Goal: Transaction & Acquisition: Obtain resource

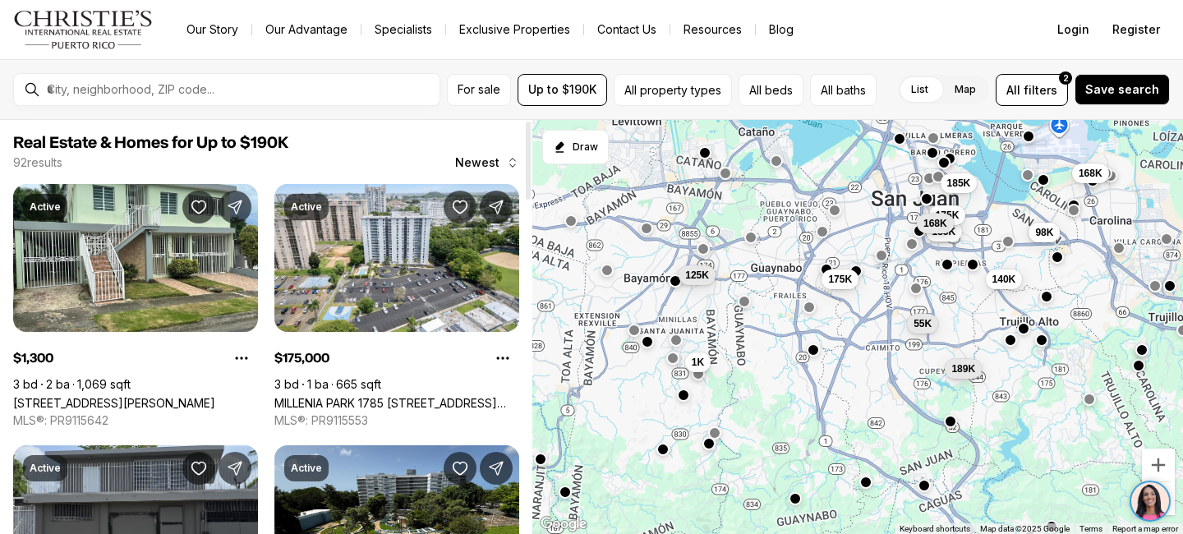
click at [328, 152] on span "Real Estate & Homes for Up to $190K" at bounding box center [266, 143] width 506 height 20
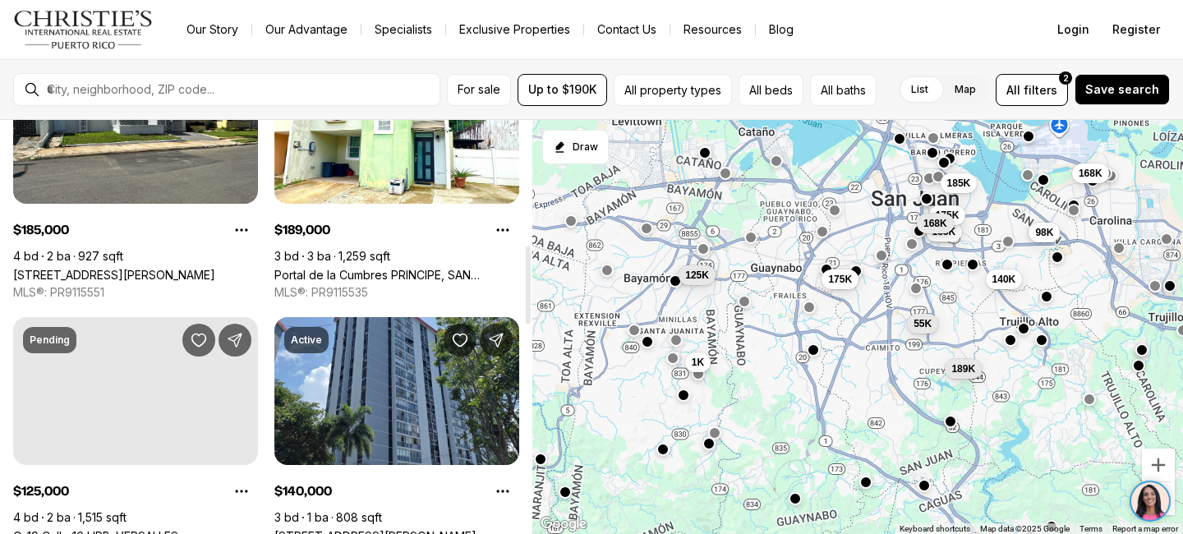
scroll to position [657, 0]
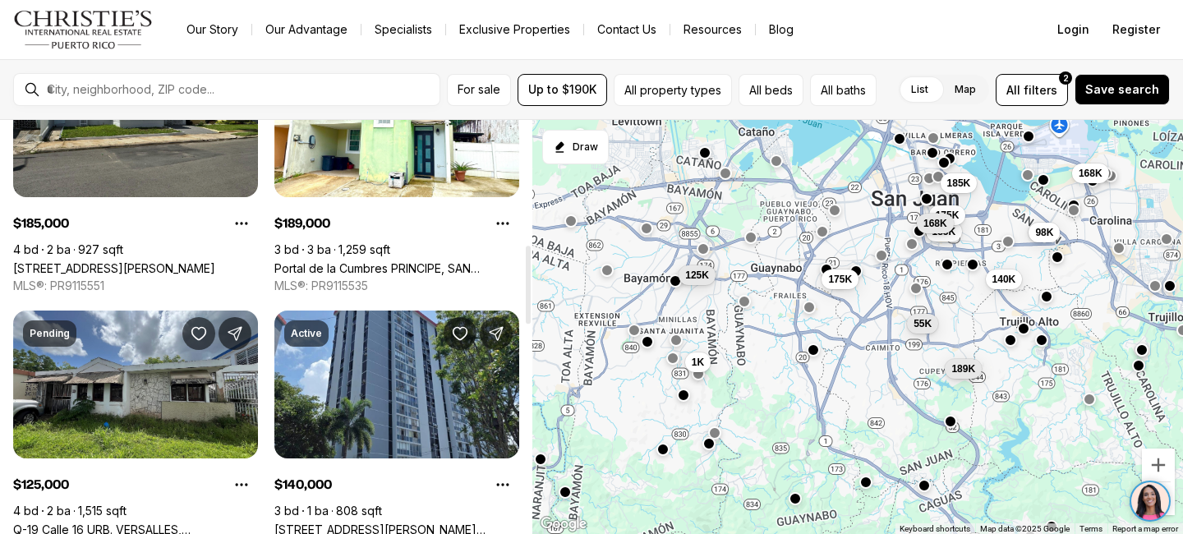
click at [119, 261] on link "[STREET_ADDRESS][PERSON_NAME]" at bounding box center [114, 268] width 202 height 14
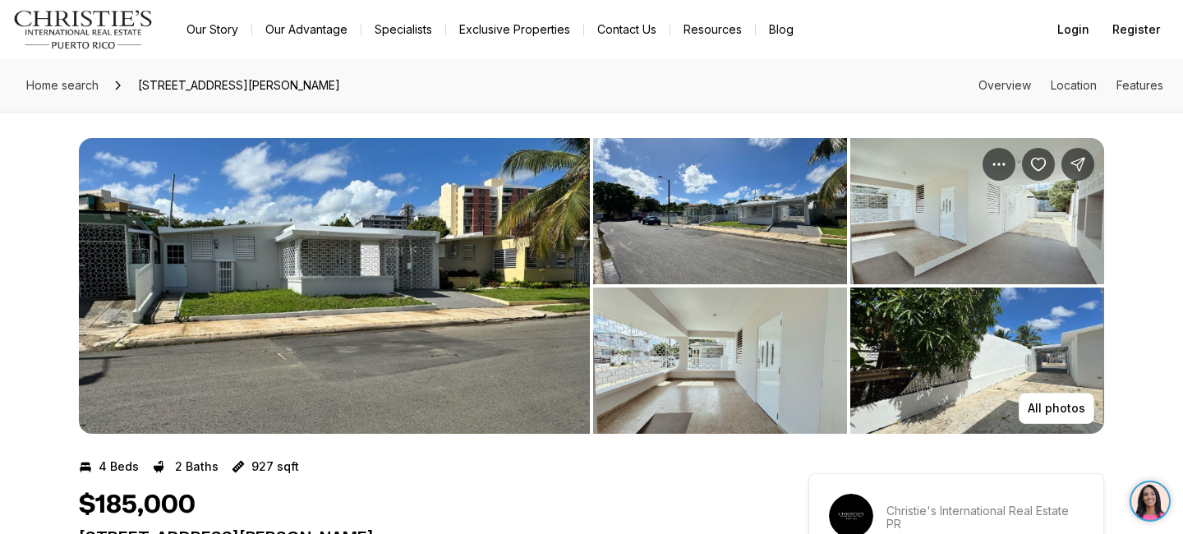
click at [1130, 301] on div "All photos" at bounding box center [591, 273] width 1183 height 322
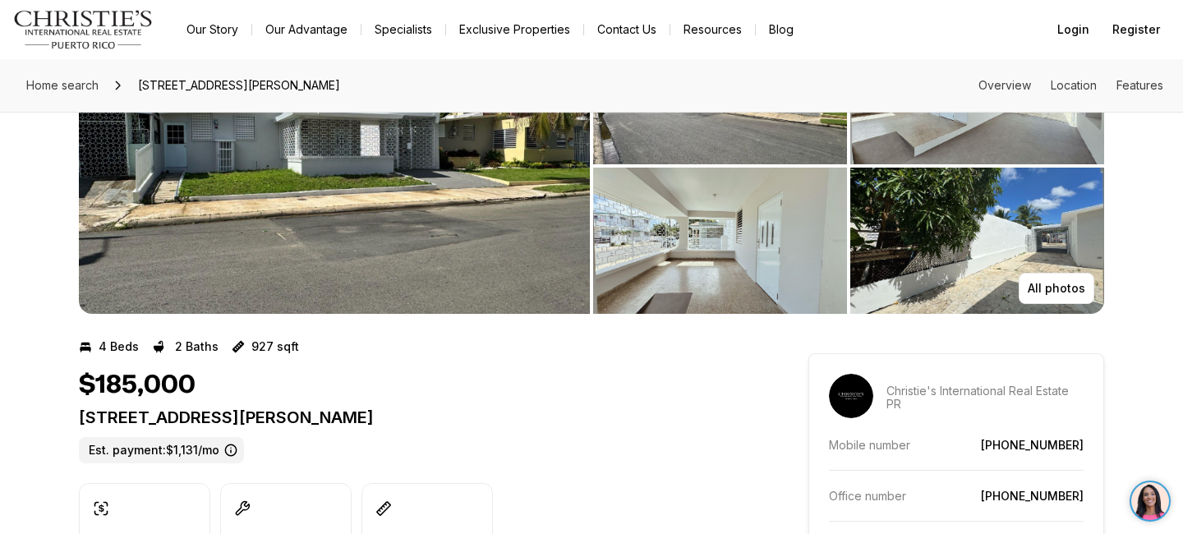
scroll to position [131, 0]
